Goal: Communication & Community: Answer question/provide support

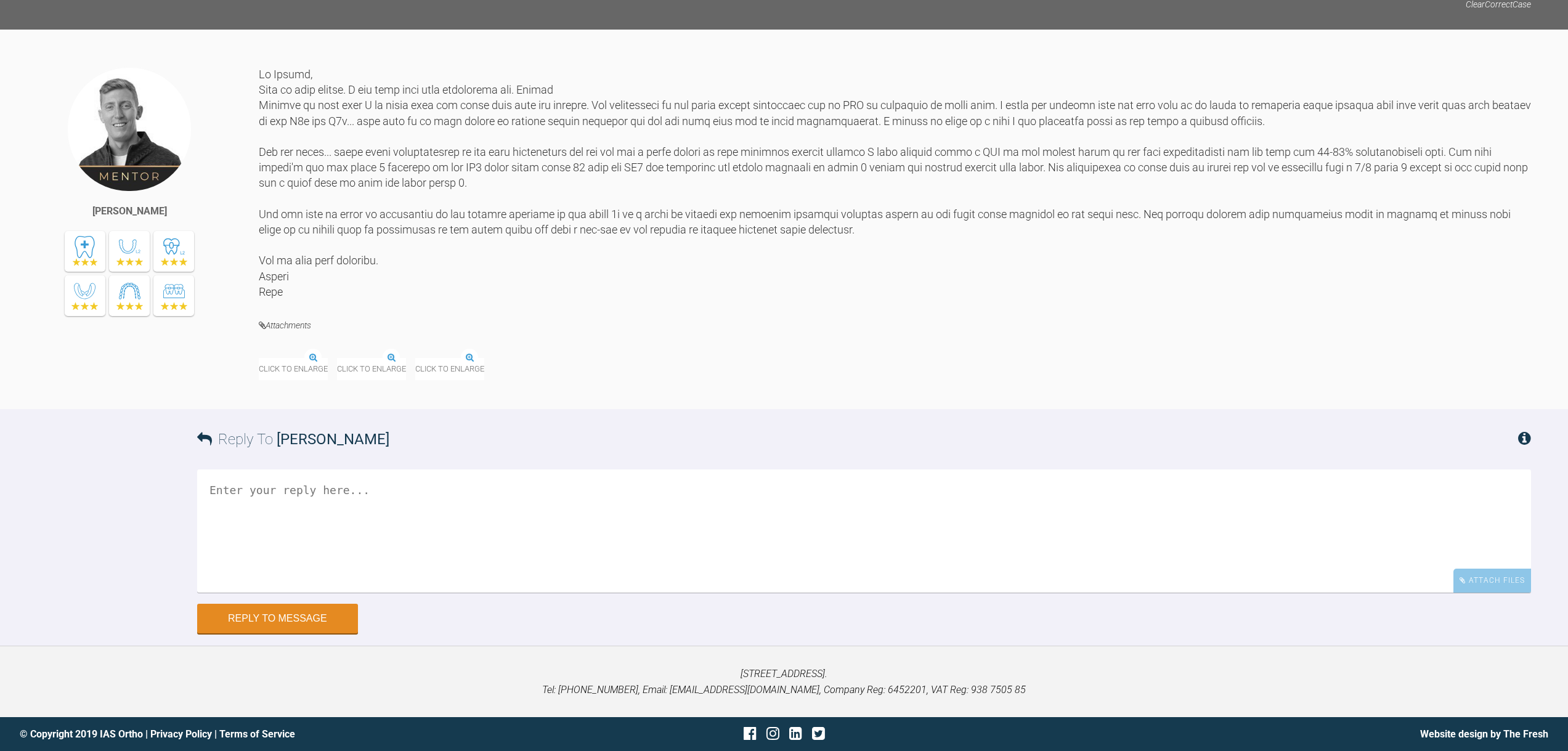
scroll to position [6919, 0]
click at [703, 492] on textarea at bounding box center [864, 531] width 1334 height 123
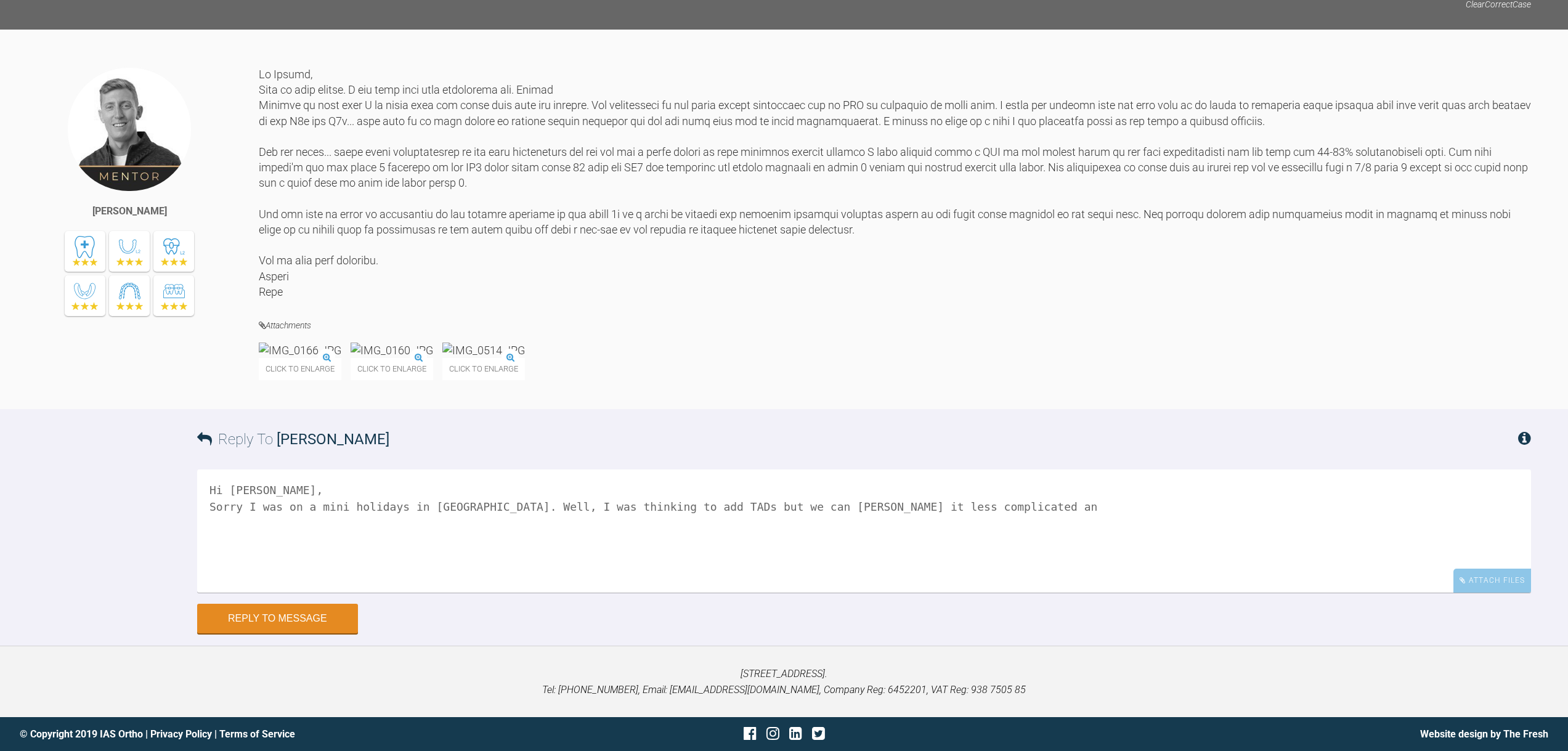
click at [762, 512] on textarea "Hi [PERSON_NAME], Sorry I was on a mini holidays in [GEOGRAPHIC_DATA]. Well, I …" at bounding box center [864, 531] width 1334 height 123
click at [924, 505] on textarea "Hi [PERSON_NAME], Sorry I was on a mini holidays in [GEOGRAPHIC_DATA]. Well, I …" at bounding box center [864, 531] width 1334 height 123
click at [341, 342] on div "Click to enlarge" at bounding box center [300, 361] width 83 height 37
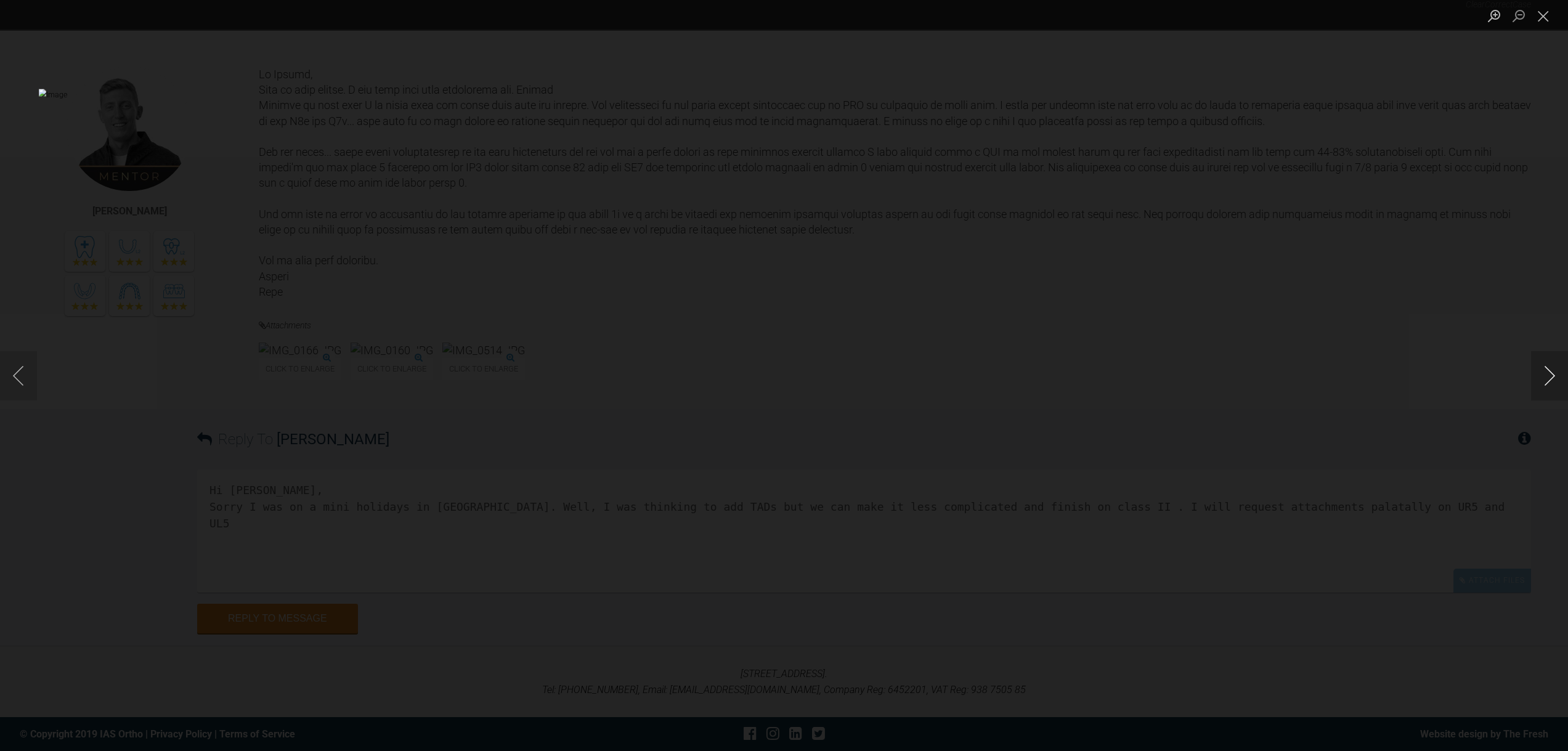
click at [1539, 371] on button "Next image" at bounding box center [1550, 376] width 37 height 49
click at [1550, 378] on button "Next image" at bounding box center [1550, 376] width 37 height 49
drag, startPoint x: 1536, startPoint y: 371, endPoint x: 1526, endPoint y: 372, distance: 10.0
click at [1529, 372] on div "Lightbox" at bounding box center [784, 375] width 1568 height 751
drag, startPoint x: 1428, startPoint y: 361, endPoint x: 1419, endPoint y: 361, distance: 9.0
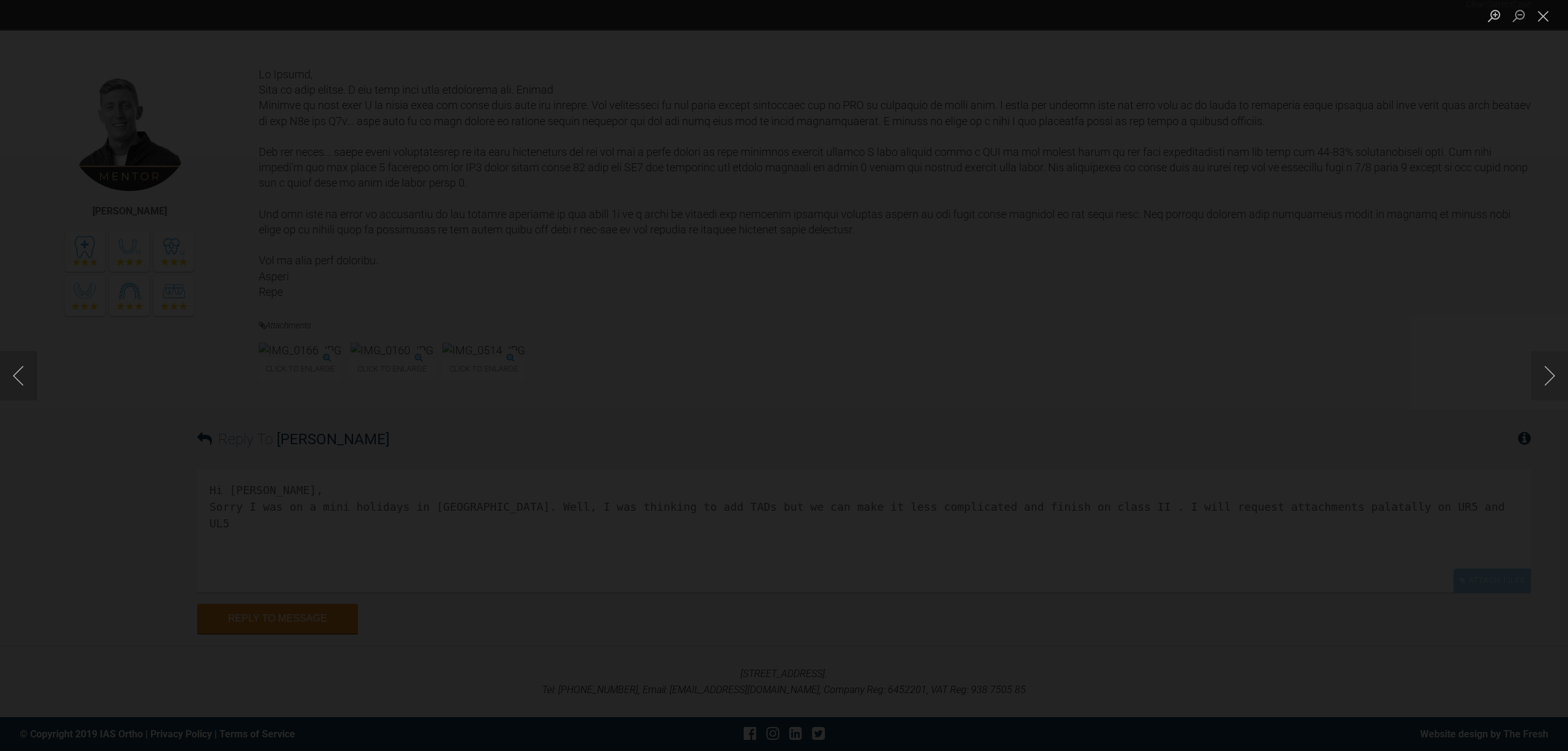
click at [1428, 362] on div "Lightbox" at bounding box center [784, 375] width 1568 height 751
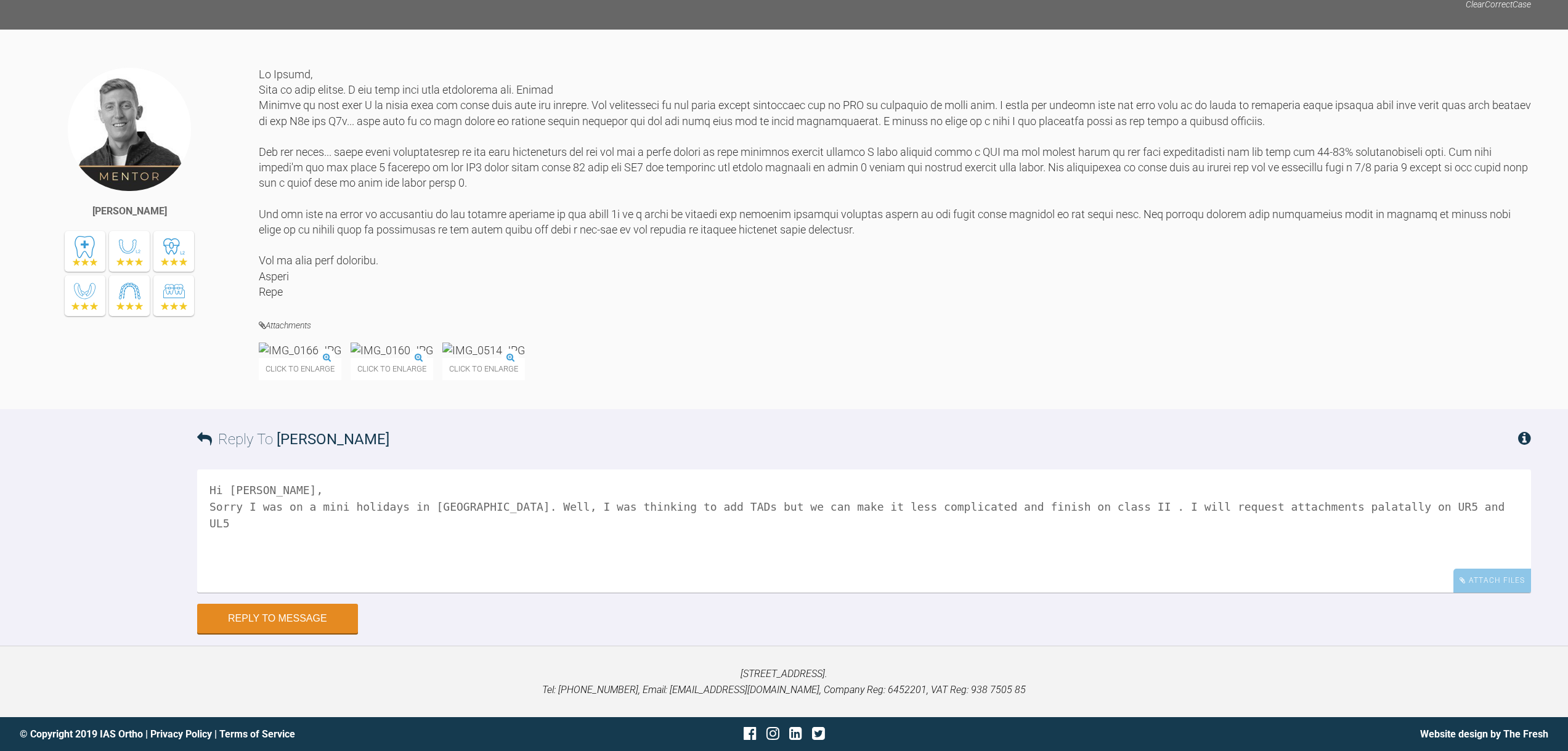
click at [1225, 509] on textarea "Hi [PERSON_NAME], Sorry I was on a mini holidays in [GEOGRAPHIC_DATA]. Well, I …" at bounding box center [864, 531] width 1334 height 123
drag, startPoint x: 1247, startPoint y: 502, endPoint x: 1297, endPoint y: 537, distance: 61.0
click at [1297, 537] on textarea "Hi [PERSON_NAME], Sorry I was on a mini holidays in [GEOGRAPHIC_DATA]. Well, I …" at bounding box center [864, 531] width 1334 height 123
click at [1386, 509] on textarea "Hi [PERSON_NAME], Sorry I was on a mini holidays in [GEOGRAPHIC_DATA]. Well, I …" at bounding box center [864, 531] width 1334 height 123
type textarea "Hi [PERSON_NAME], Sorry I was on a mini holidays in [GEOGRAPHIC_DATA]. Well, I …"
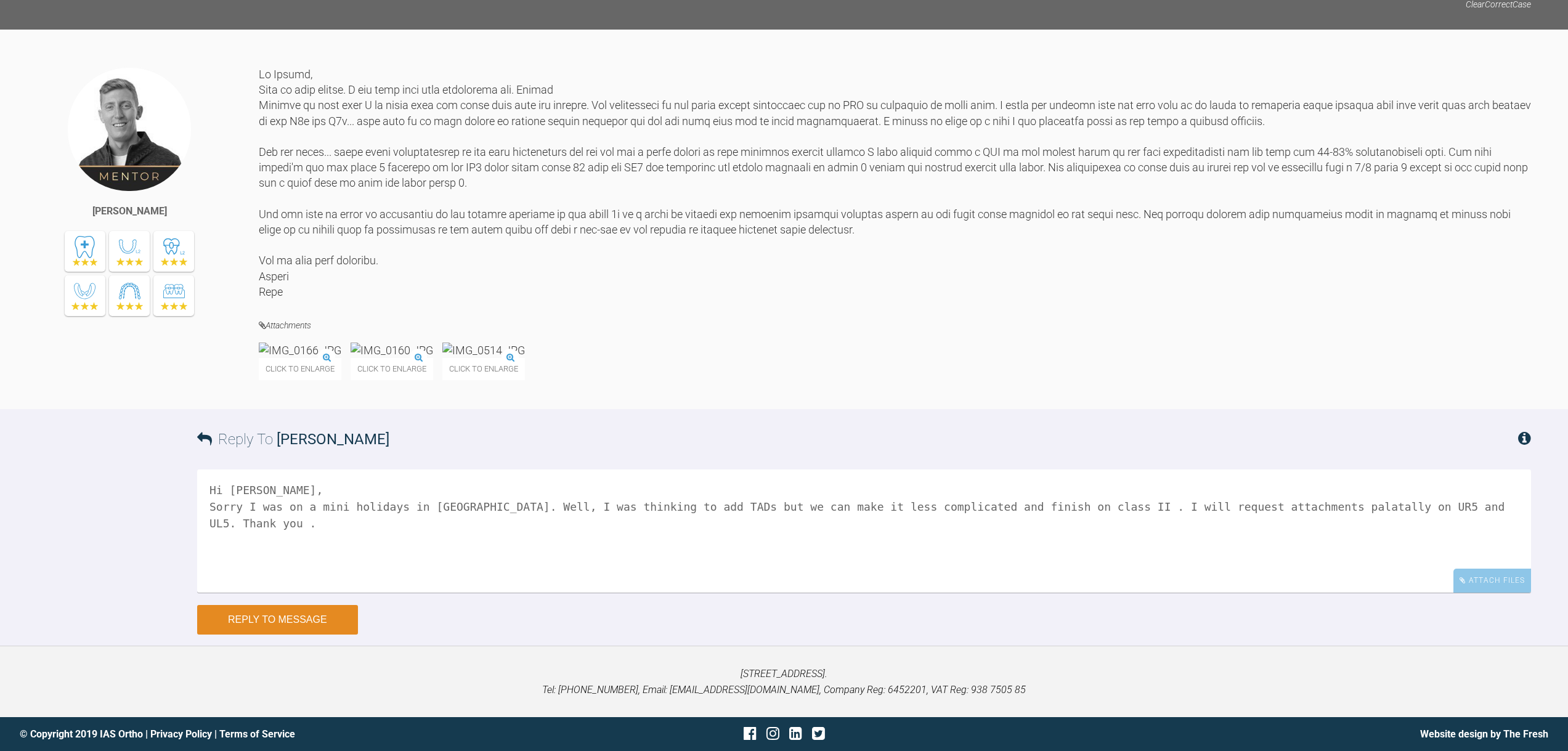
click at [338, 616] on button "Reply to Message" at bounding box center [277, 619] width 161 height 29
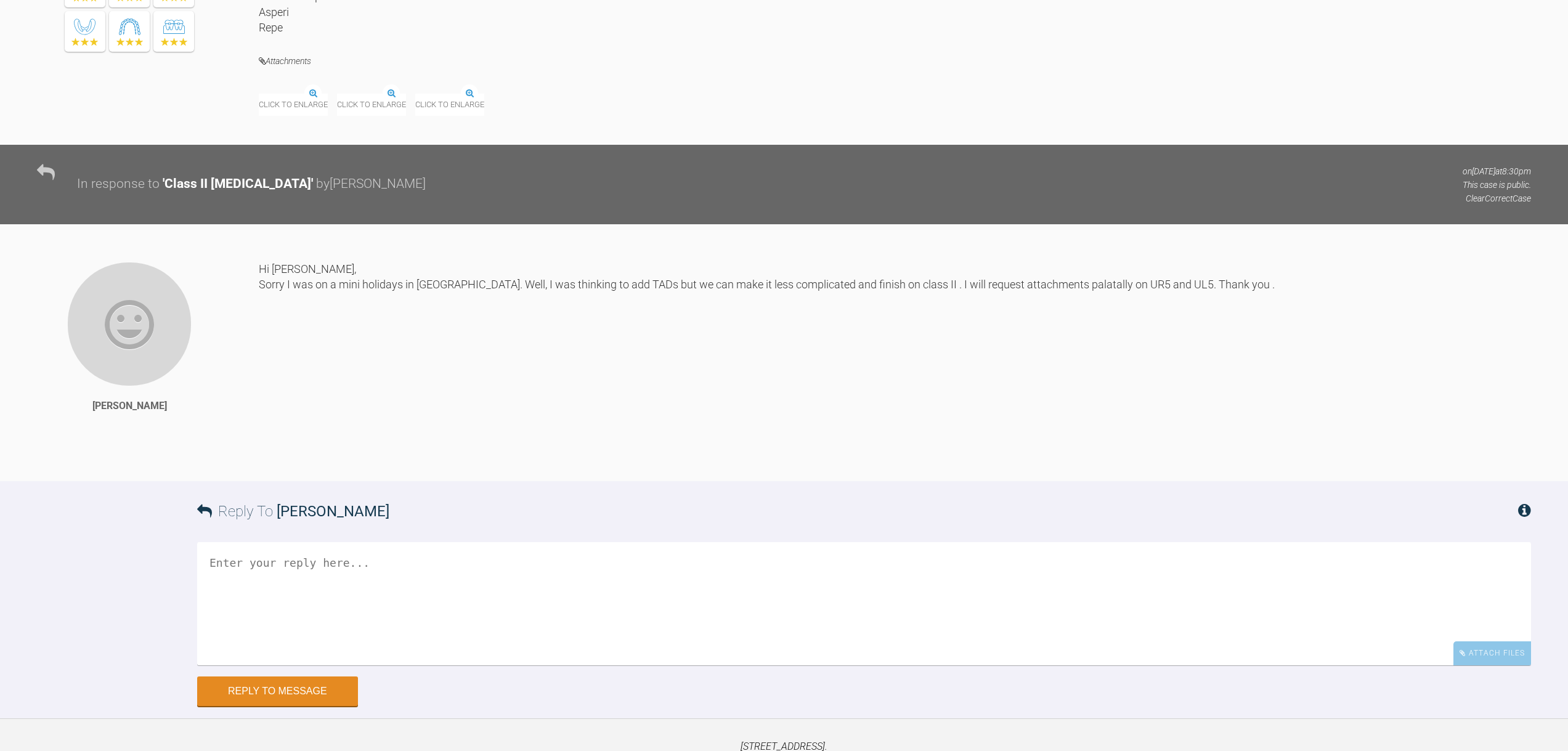
scroll to position [6517, 0]
